Goal: Contribute content

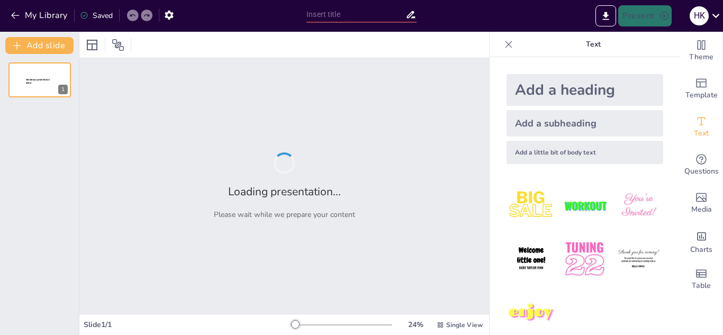
type input "asas-asas dan konsep mengenai organisasi pada taraf populasi"
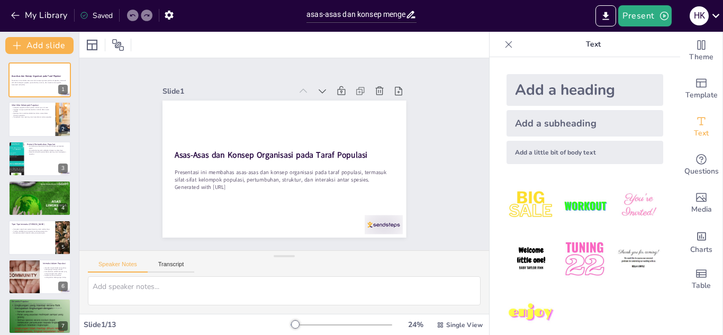
checkbox input "true"
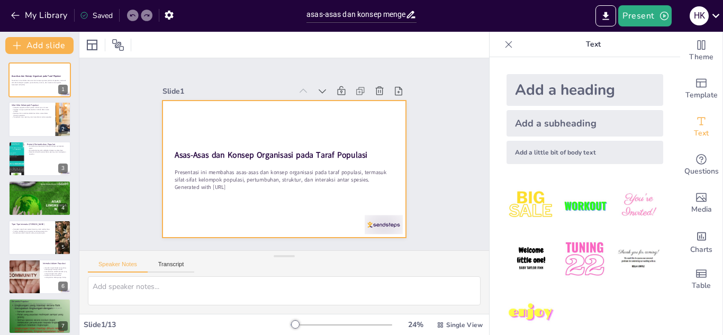
checkbox input "true"
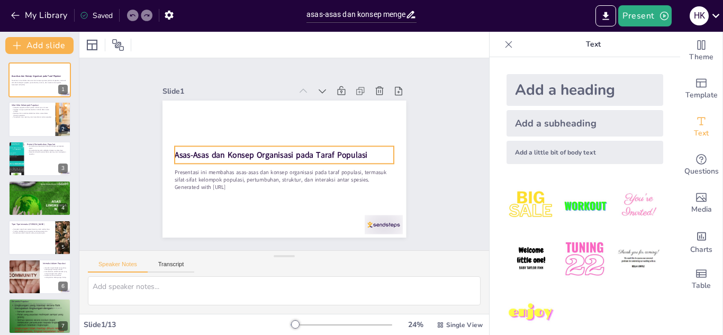
checkbox input "true"
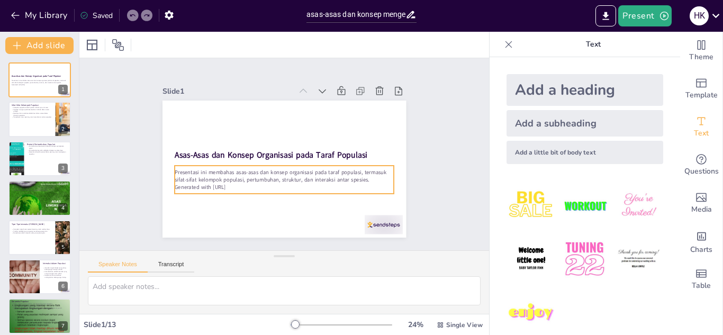
checkbox input "true"
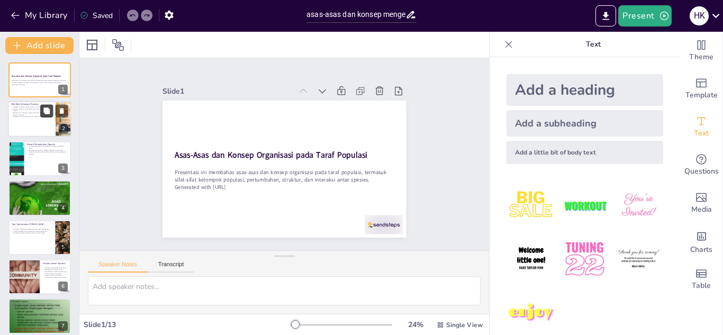
checkbox input "true"
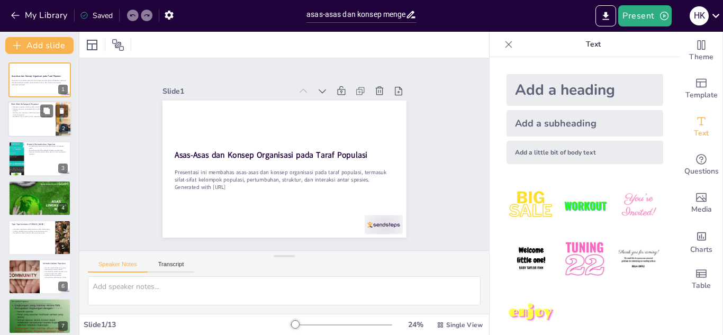
checkbox input "true"
click at [42, 128] on div at bounding box center [40, 120] width 64 height 36
type textarea "Kerapatan populasi merupakan indikator penting yang menunjukkan seberapa banyak…"
checkbox input "true"
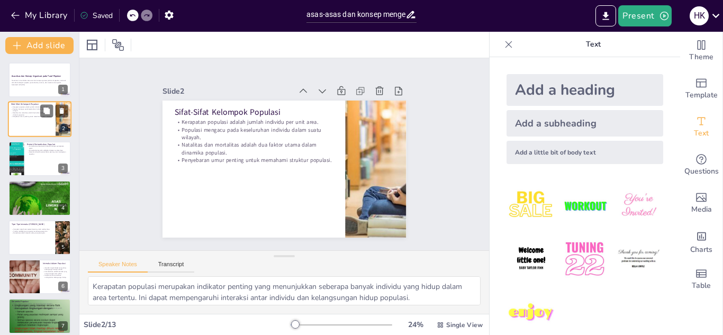
checkbox input "true"
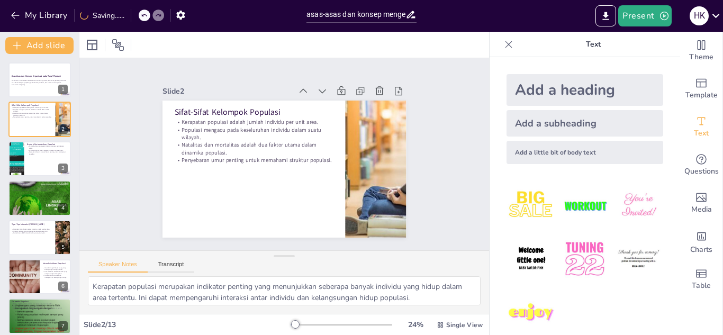
checkbox input "true"
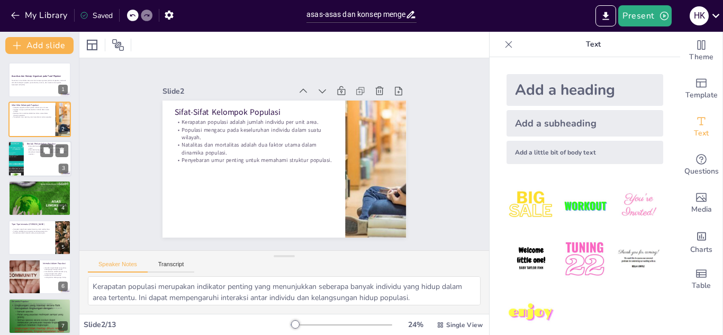
click at [21, 159] on div at bounding box center [15, 159] width 27 height 36
type textarea "Pertumbuhan eksponensial dapat dilihat dalam populasi yang baru dibentuk atau d…"
checkbox input "true"
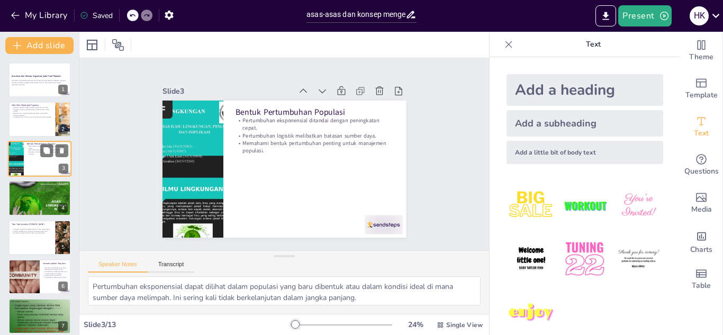
checkbox input "true"
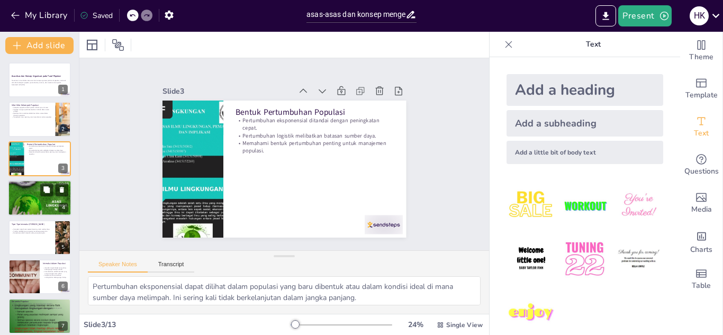
checkbox input "true"
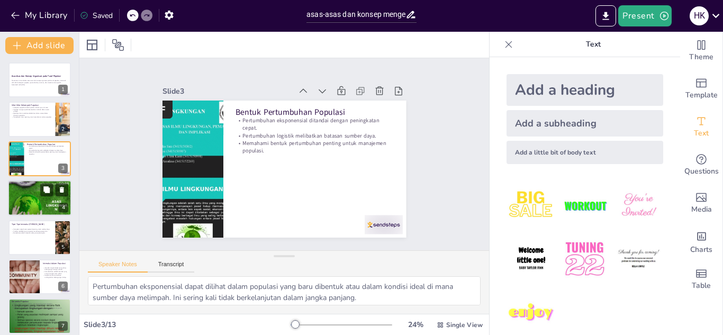
click at [21, 196] on div at bounding box center [40, 198] width 64 height 85
type textarea "Dispersi dapat mempengaruhi interaksi sosial dan reproduksi dalam populasi. [DA…"
checkbox input "true"
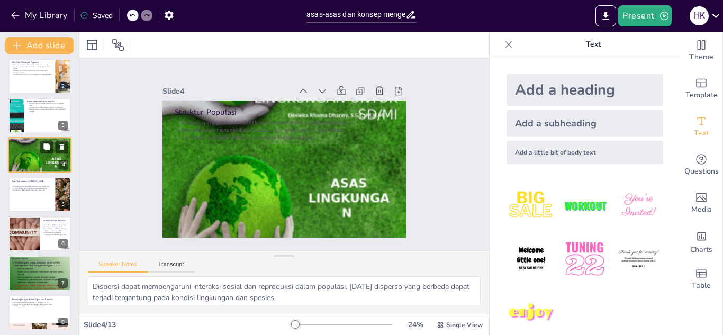
scroll to position [42, 0]
checkbox input "true"
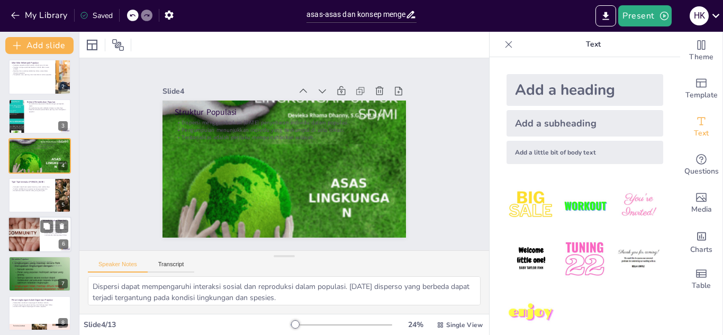
checkbox input "true"
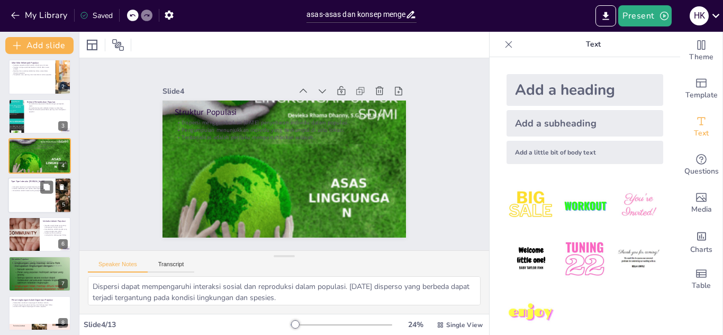
checkbox input "true"
click at [21, 200] on div at bounding box center [40, 195] width 64 height 36
type textarea "Kompetisi dapat mempengaruhi kelangsungan hidup dan reproduksi spesies yang ter…"
checkbox input "true"
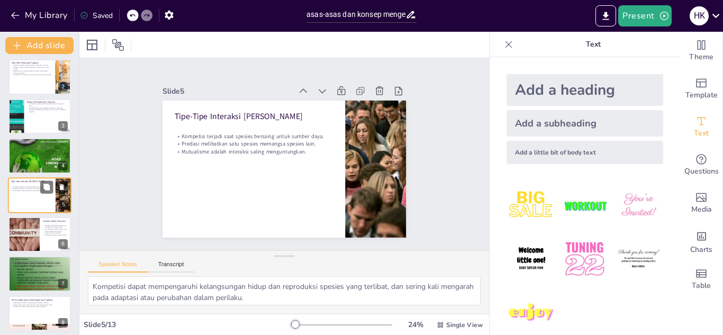
scroll to position [43, 0]
checkbox input "true"
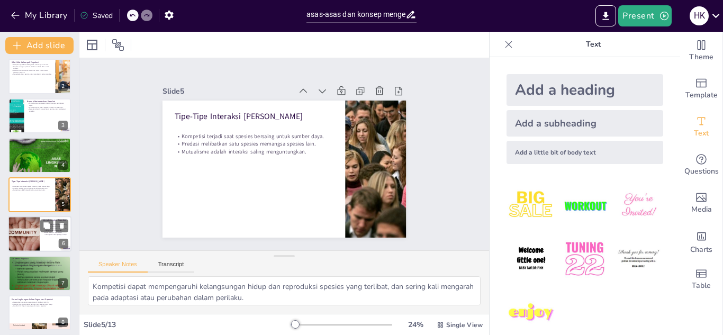
click at [19, 223] on div at bounding box center [23, 234] width 59 height 36
type textarea "Interaksi negatif sering kali menjadi faktor pembatas dalam pertumbuhan populas…"
checkbox input "true"
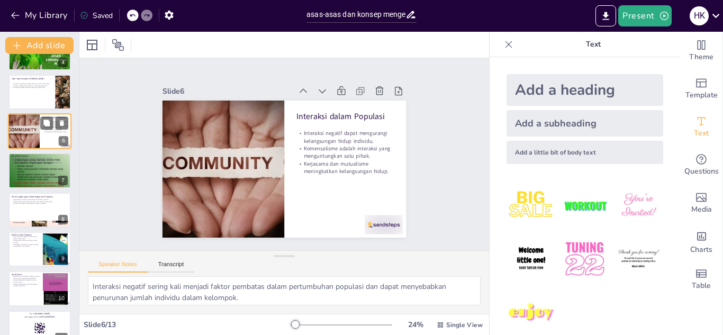
checkbox input "true"
click at [19, 223] on div at bounding box center [39, 223] width 62 height 35
type textarea "Ketersediaan makanan yang cukup dapat menarik individu ke area tertentu dan men…"
checkbox input "true"
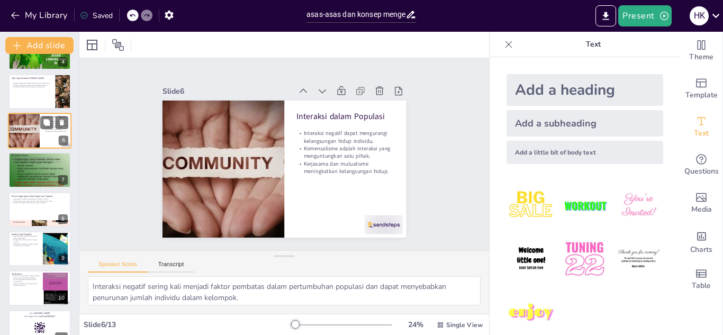
checkbox input "true"
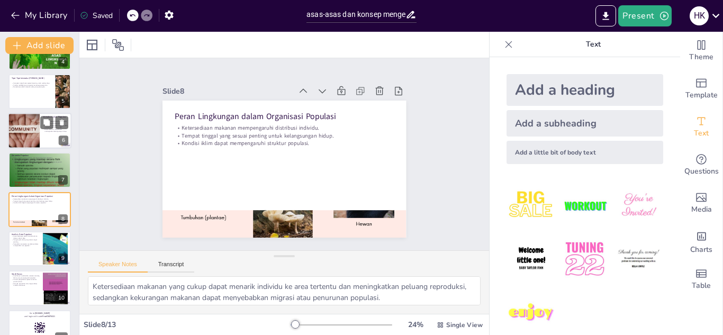
scroll to position [161, 0]
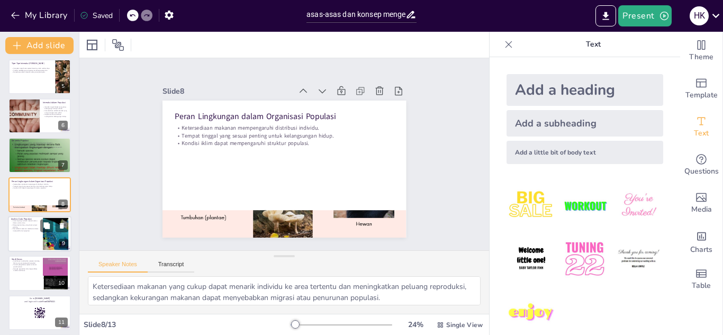
checkbox input "true"
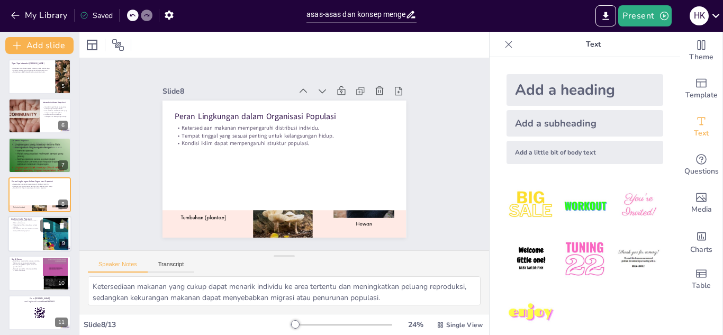
checkbox input "true"
click at [19, 232] on div at bounding box center [40, 234] width 64 height 36
type textarea "Survei lapangan memungkinkan peneliti untuk mengumpulkan data langsung dari pop…"
checkbox input "true"
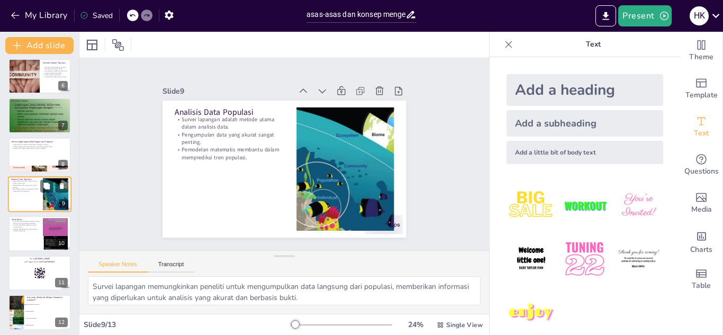
checkbox input "true"
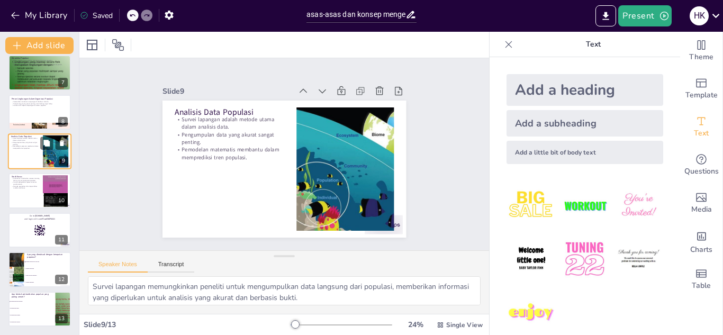
click at [19, 232] on div at bounding box center [39, 230] width 62 height 35
checkbox input "true"
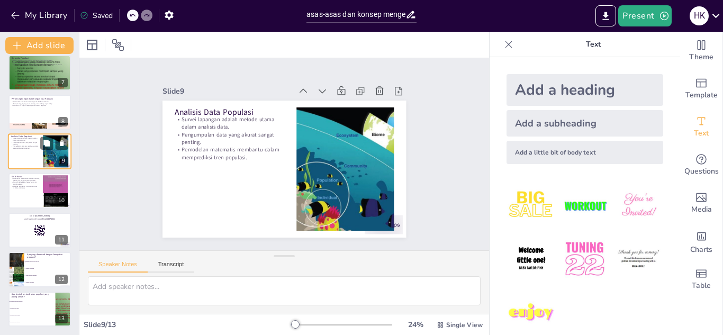
checkbox input "true"
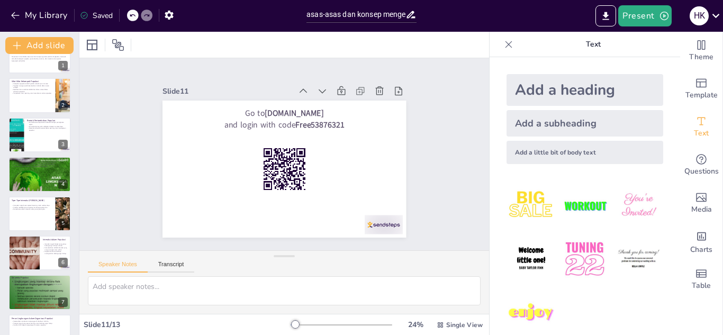
scroll to position [0, 0]
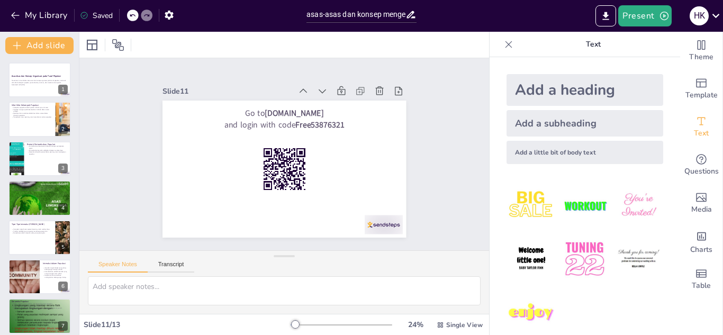
checkbox input "true"
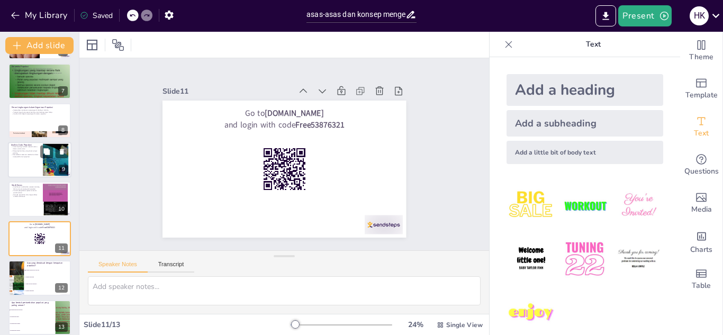
checkbox input "true"
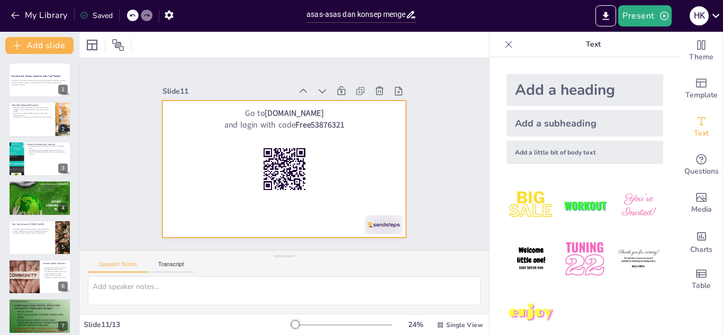
checkbox input "true"
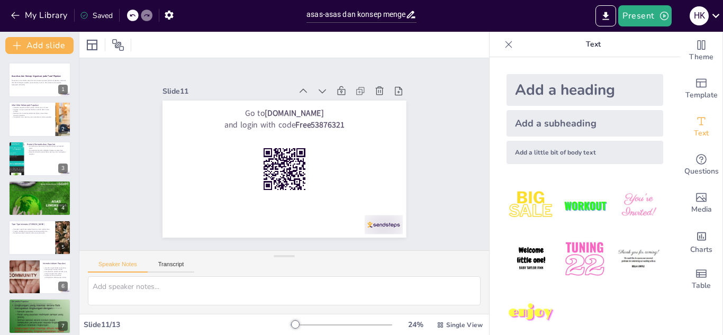
checkbox input "true"
click at [23, 21] on button "My Library" at bounding box center [40, 15] width 64 height 17
